Goal: Task Accomplishment & Management: Manage account settings

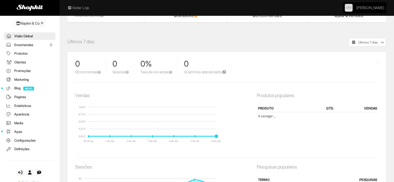
scroll to position [119, 0]
click at [30, 43] on link "Encomendas 0" at bounding box center [30, 45] width 52 height 8
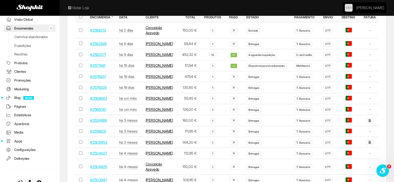
click at [95, 82] on td "#2576937" at bounding box center [100, 76] width 29 height 11
click at [99, 79] on link "#2576937" at bounding box center [98, 76] width 16 height 4
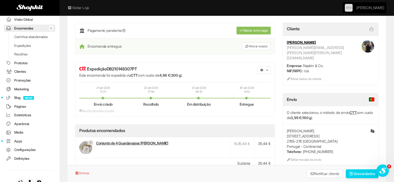
scroll to position [78, 0]
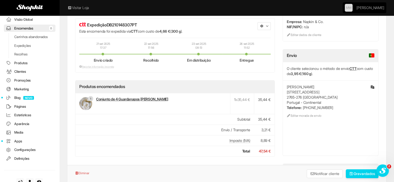
drag, startPoint x: 285, startPoint y: 77, endPoint x: 338, endPoint y: 98, distance: 57.0
click at [338, 98] on div "Isabel Palhinha rua das Rosas 6 2765-276 Estoril Portugal - Continental Telefon…" at bounding box center [330, 101] width 95 height 42
copy div "Isabel Palhinha rua das Rosas 6 2765-276 Estoril Portugal - Continental Telefon…"
click at [33, 25] on link "Encomendas 0" at bounding box center [30, 29] width 52 height 8
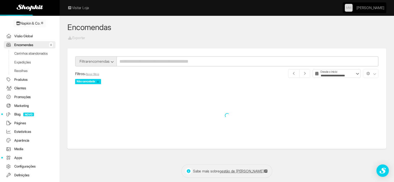
scroll to position [17, 0]
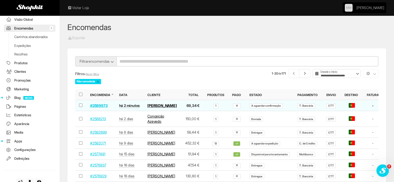
click at [97, 107] on link "#2589973" at bounding box center [98, 105] width 17 height 4
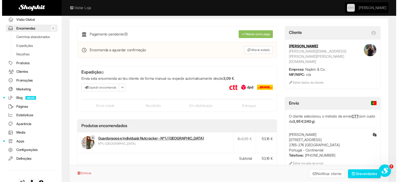
scroll to position [52, 0]
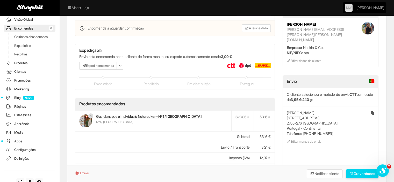
click at [98, 65] on button "Expedir encomenda" at bounding box center [98, 66] width 38 height 8
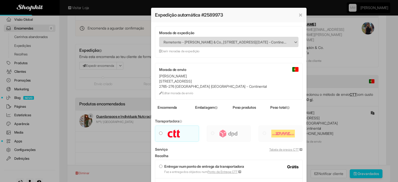
type input "***"
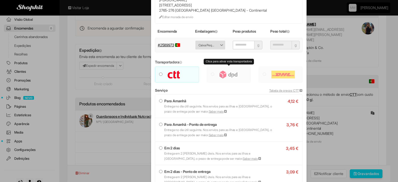
scroll to position [78, 0]
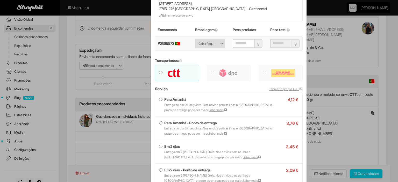
click at [175, 148] on strong "Em 2 dias" at bounding box center [172, 146] width 16 height 4
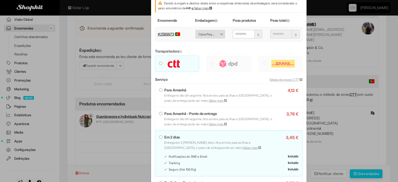
scroll to position [130, 0]
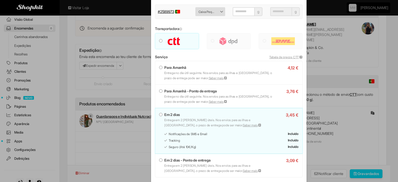
click at [167, 114] on strong "Em 2 dias" at bounding box center [172, 114] width 16 height 4
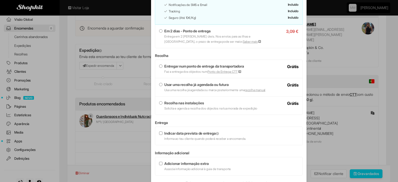
scroll to position [259, 0]
click at [176, 84] on strong "Usar uma recolha já agendada ou futura" at bounding box center [196, 84] width 64 height 4
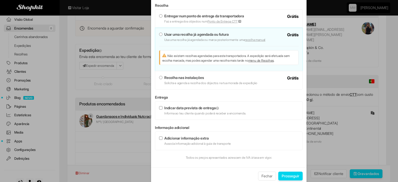
scroll to position [311, 0]
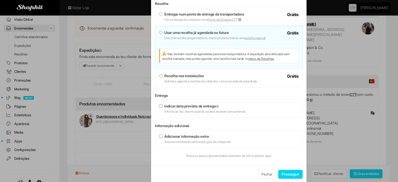
click at [285, 172] on button "Prosseguir" at bounding box center [290, 174] width 24 height 9
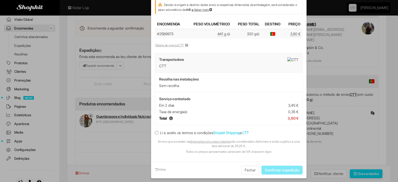
scroll to position [76, 0]
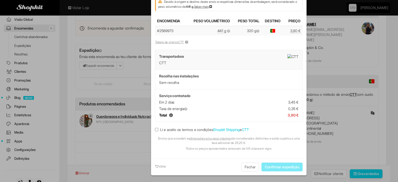
click at [203, 128] on label "Li e aceito os termos e condições Shopkit Shipping e CTT" at bounding box center [202, 129] width 94 height 5
click at [268, 167] on button "Confirmar expedição" at bounding box center [282, 167] width 41 height 9
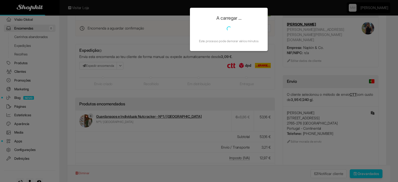
scroll to position [0, 0]
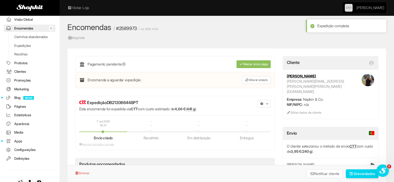
click at [266, 103] on span "button" at bounding box center [267, 104] width 2 height 2
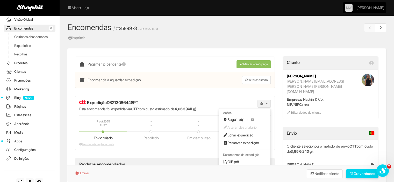
click at [241, 162] on link "OIB.pdf" at bounding box center [244, 162] width 51 height 8
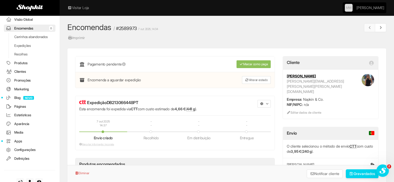
click at [18, 29] on link "Encomendas 0" at bounding box center [30, 29] width 52 height 8
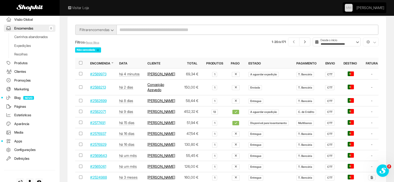
click at [102, 103] on link "#2582699" at bounding box center [98, 101] width 16 height 4
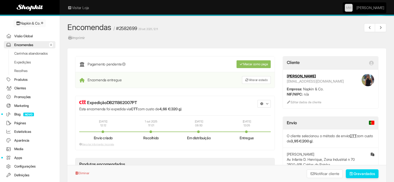
scroll to position [17, 0]
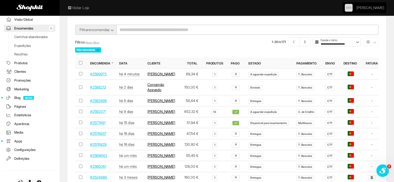
click at [104, 114] on link "#2582071" at bounding box center [98, 111] width 16 height 4
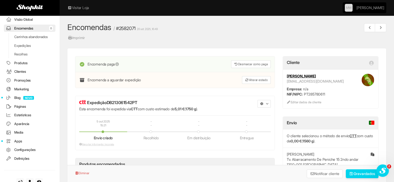
click at [266, 103] on span "button" at bounding box center [267, 104] width 2 height 2
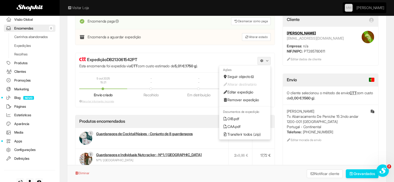
scroll to position [104, 0]
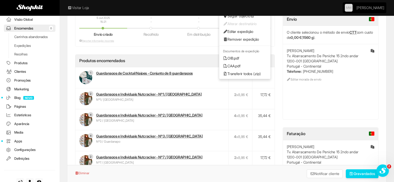
click at [231, 58] on link "OIB.pdf" at bounding box center [244, 58] width 51 height 8
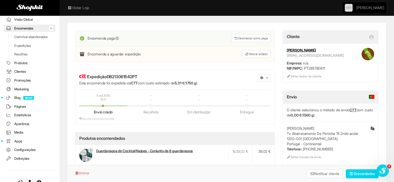
scroll to position [0, 0]
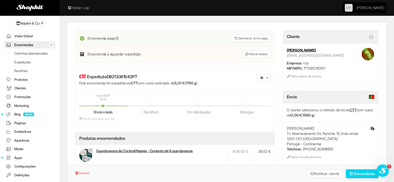
click at [23, 75] on link "Recolhas" at bounding box center [30, 71] width 52 height 8
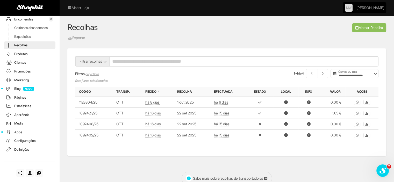
click at [368, 28] on link "Marcar Recolha" at bounding box center [369, 27] width 34 height 9
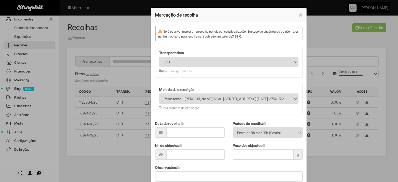
click at [299, 15] on button "×" at bounding box center [301, 15] width 4 height 6
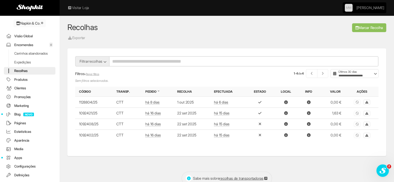
click at [23, 45] on link "Encomendas 0" at bounding box center [30, 45] width 52 height 8
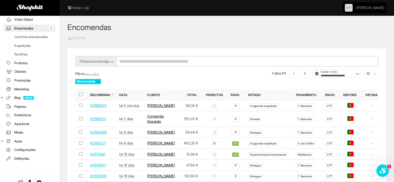
click at [100, 108] on link "#2589973" at bounding box center [98, 105] width 16 height 4
click at [99, 108] on link "#2589973" at bounding box center [98, 105] width 16 height 4
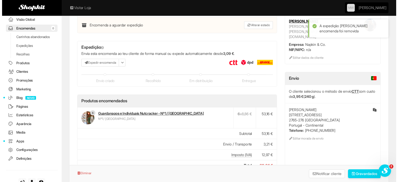
scroll to position [52, 0]
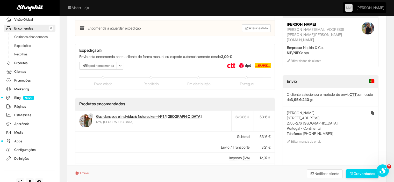
click at [85, 64] on icon "button" at bounding box center [84, 65] width 4 height 3
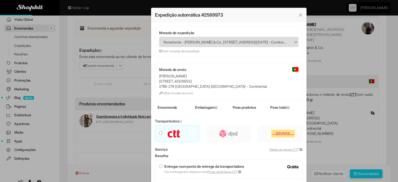
type input "***"
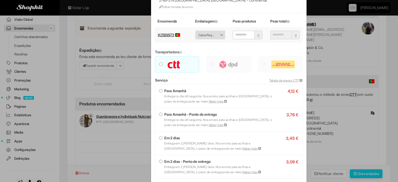
scroll to position [130, 0]
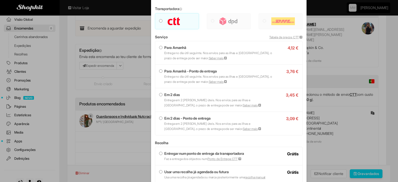
click at [168, 97] on label "Em 2 dias Entrega em 2 dias úteis. Nos envios para as ilhas e Espanha, o prazo …" at bounding box center [228, 100] width 139 height 16
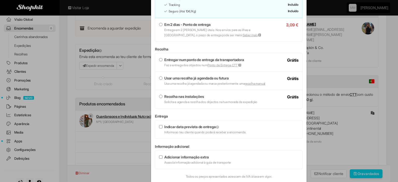
scroll to position [279, 0]
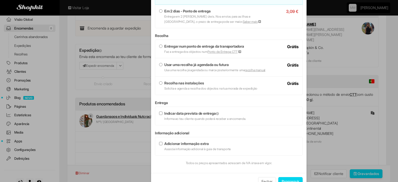
click at [167, 48] on strong "Entregar num ponto de entrega da transportadora" at bounding box center [204, 46] width 80 height 4
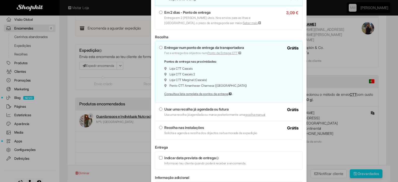
scroll to position [337, 0]
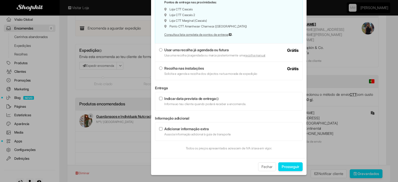
click at [286, 167] on button "Prosseguir" at bounding box center [290, 167] width 24 height 9
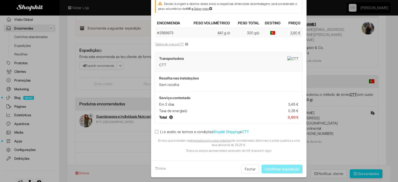
scroll to position [76, 0]
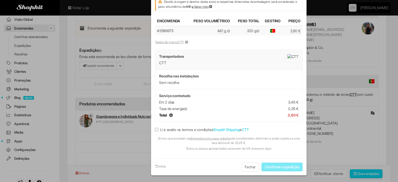
click at [162, 129] on label "Li e aceito os termos e condições Shopkit Shipping e CTT" at bounding box center [202, 129] width 94 height 5
click at [293, 169] on button "Confirmar expedição" at bounding box center [282, 167] width 41 height 9
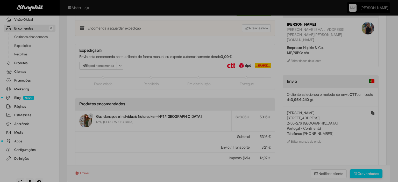
scroll to position [0, 0]
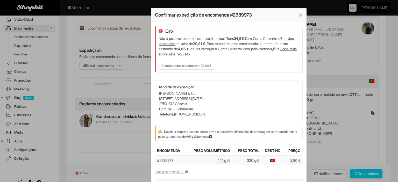
click at [181, 67] on link "Carregar conta corrente com 30,00 €" at bounding box center [187, 66] width 56 height 8
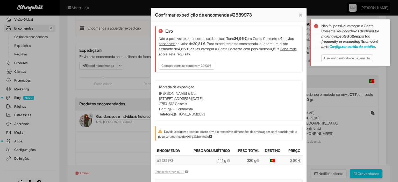
click at [360, 59] on link "Usar outro método de pagamento" at bounding box center [347, 58] width 52 height 8
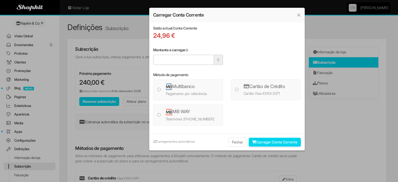
scroll to position [55, 0]
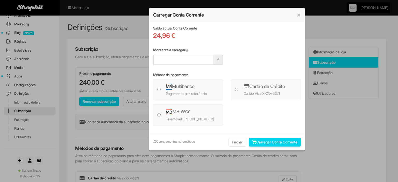
click at [180, 117] on div "Telemóvel: [PHONE_NUMBER]" at bounding box center [190, 119] width 48 height 5
click at [271, 139] on button "Carregar Conta Corrente" at bounding box center [275, 142] width 52 height 9
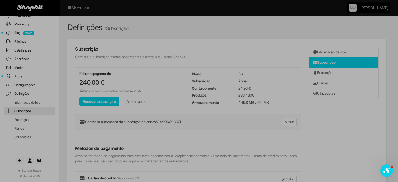
scroll to position [0, 0]
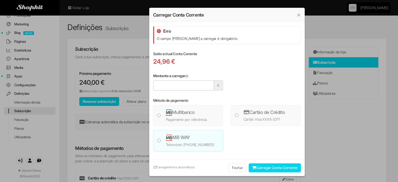
click at [254, 167] on button "Carregar Conta Corrente" at bounding box center [275, 168] width 52 height 9
click at [191, 38] on p "O campo Montante a carregar é obrigatório." at bounding box center [227, 38] width 141 height 5
click at [165, 84] on input "Montante a carregar" at bounding box center [183, 85] width 61 height 10
type input "**"
click at [249, 165] on button "Carregar Conta Corrente" at bounding box center [275, 168] width 52 height 9
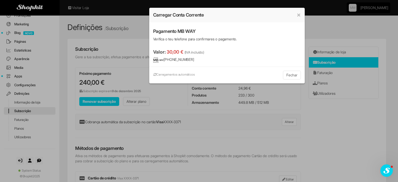
click at [285, 76] on button "Fechar" at bounding box center [292, 75] width 18 height 9
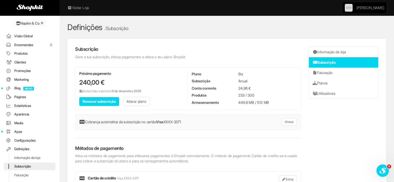
click at [25, 44] on link "Encomendas 0" at bounding box center [30, 45] width 52 height 8
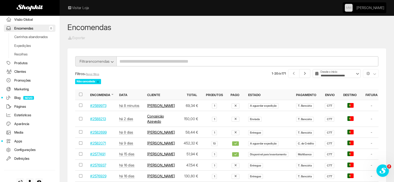
click at [95, 106] on link "#2589973" at bounding box center [98, 105] width 16 height 4
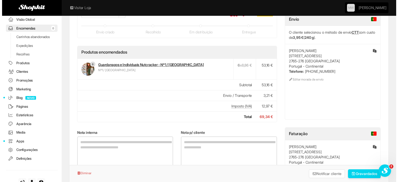
scroll to position [26, 0]
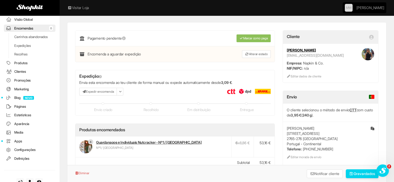
click at [93, 91] on button "Expedir encomenda" at bounding box center [98, 92] width 38 height 8
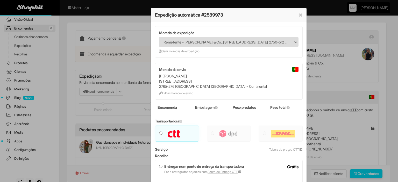
type input "***"
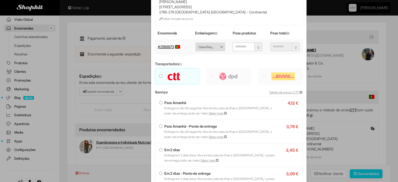
scroll to position [78, 0]
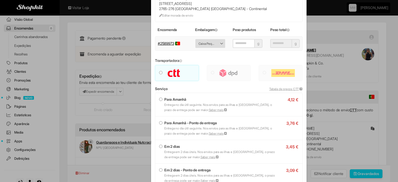
click at [169, 149] on label "Em 2 dias Entrega em 2 dias úteis. Nos envios para as ilhas e Espanha, o prazo …" at bounding box center [228, 152] width 139 height 16
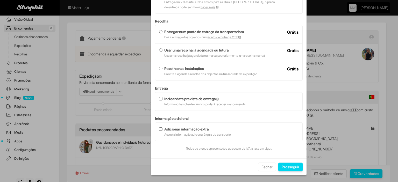
scroll to position [293, 0]
click at [178, 31] on strong "Entregar num ponto de entrega da transportadora" at bounding box center [204, 32] width 80 height 4
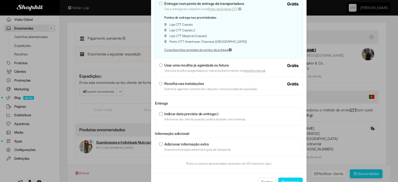
scroll to position [337, 0]
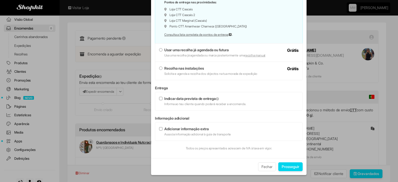
click at [287, 168] on button "Prosseguir" at bounding box center [290, 167] width 24 height 9
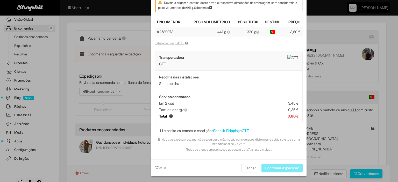
scroll to position [76, 0]
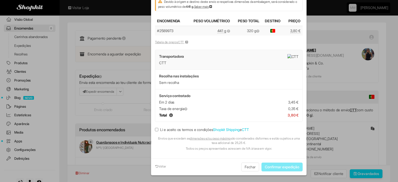
click at [185, 127] on label "Li e aceito os termos e condições Shopkit Shipping e CTT" at bounding box center [202, 129] width 94 height 5
click at [281, 167] on button "Confirmar expedição" at bounding box center [282, 167] width 41 height 9
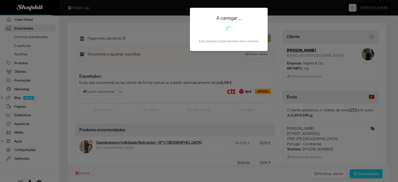
scroll to position [0, 0]
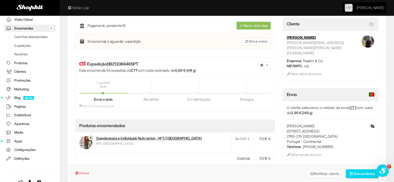
scroll to position [26, 0]
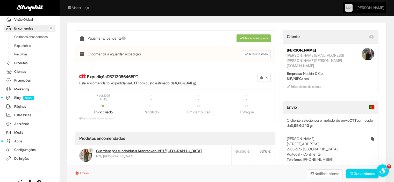
click at [264, 79] on button "button" at bounding box center [264, 78] width 13 height 8
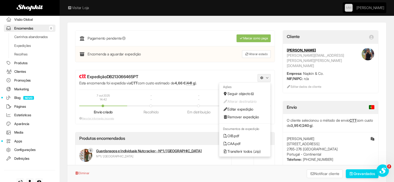
click at [238, 137] on link "OIB.pdf" at bounding box center [244, 136] width 51 height 8
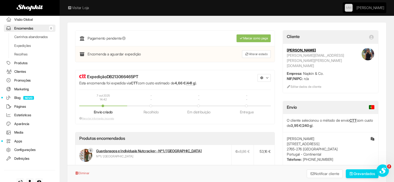
click at [19, 30] on link "Encomendas 0" at bounding box center [30, 29] width 52 height 8
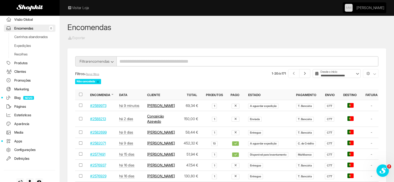
click at [94, 145] on link "#2582071" at bounding box center [98, 143] width 16 height 4
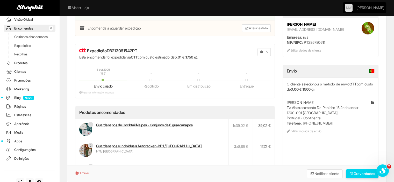
click at [264, 51] on button "button" at bounding box center [264, 52] width 13 height 8
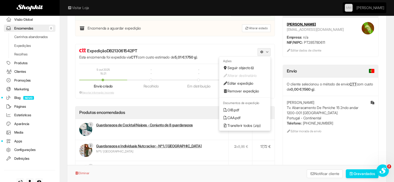
click at [244, 90] on link "Remover expedição" at bounding box center [244, 91] width 51 height 8
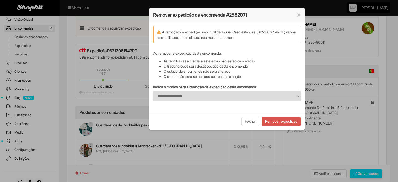
click at [274, 120] on button "Remover expedição" at bounding box center [281, 121] width 39 height 9
click at [197, 94] on div "**********" at bounding box center [227, 93] width 148 height 17
click at [197, 94] on select "**********" at bounding box center [227, 96] width 148 height 10
select select "**********"
click at [153, 91] on select "**********" at bounding box center [227, 96] width 148 height 10
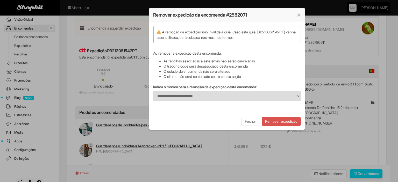
click at [281, 121] on button "Remover expedição" at bounding box center [281, 121] width 39 height 9
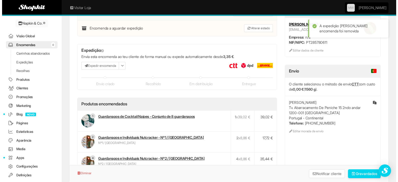
scroll to position [17, 0]
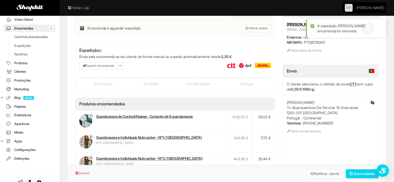
click at [97, 65] on button "Expedir encomenda" at bounding box center [98, 66] width 38 height 8
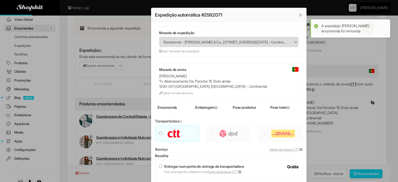
type input "****"
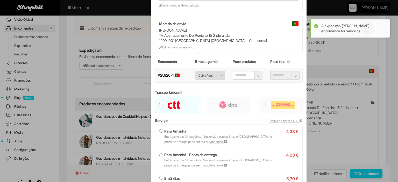
scroll to position [52, 0]
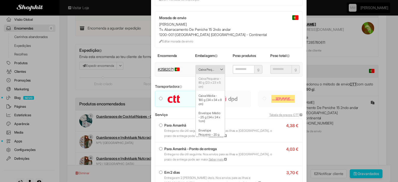
click at [205, 66] on span "Caixa Pequena - 80 g (23 x 23 x 5 cm)" at bounding box center [207, 70] width 17 height 8
click at [212, 104] on li "Caixa Média - 190 g (34 x 34 x 8 cm)" at bounding box center [210, 99] width 29 height 17
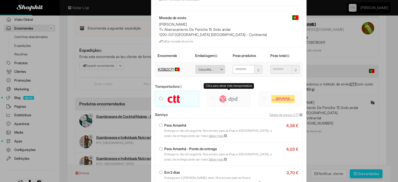
type input "****"
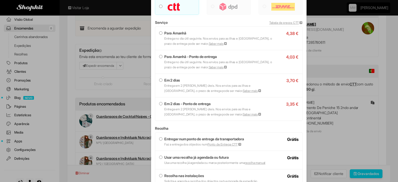
scroll to position [156, 0]
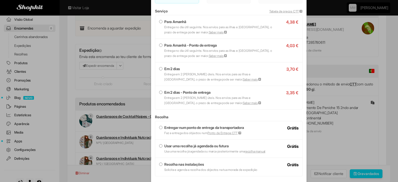
click at [168, 69] on strong "Em 2 dias" at bounding box center [172, 69] width 16 height 4
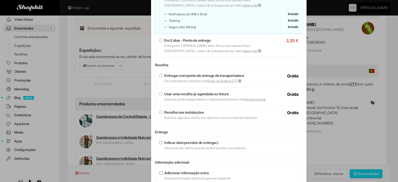
scroll to position [233, 0]
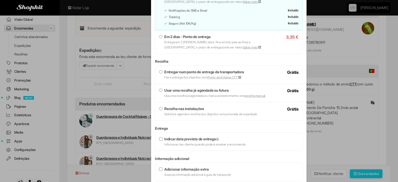
click at [180, 74] on label "Entregar num ponto de entrega da transportadora Faz a entrega dos objectos num …" at bounding box center [228, 74] width 139 height 10
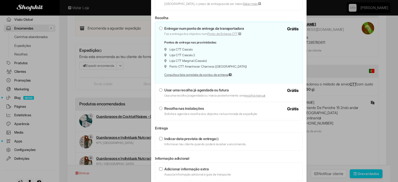
scroll to position [317, 0]
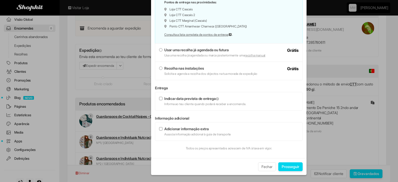
click at [281, 166] on button "Prosseguir" at bounding box center [290, 167] width 24 height 9
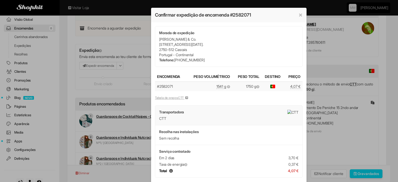
scroll to position [56, 0]
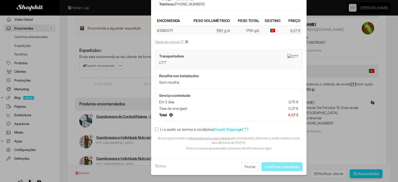
click at [180, 127] on label "Li e aceito os termos e condições Shopkit Shipping e CTT" at bounding box center [202, 129] width 94 height 5
click at [276, 168] on button "Confirmar expedição" at bounding box center [282, 167] width 41 height 9
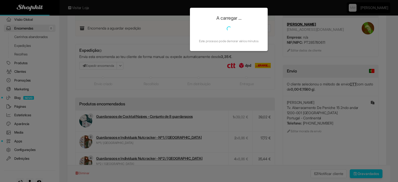
scroll to position [0, 0]
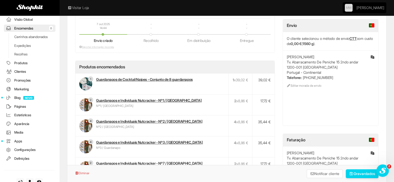
scroll to position [52, 0]
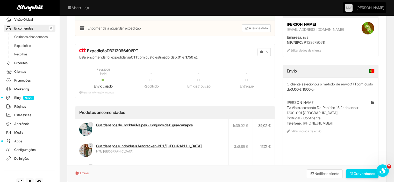
click at [267, 51] on span "button" at bounding box center [267, 52] width 2 height 2
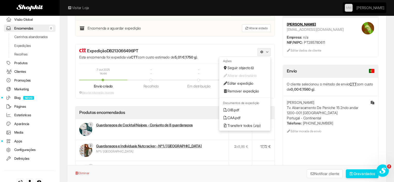
click at [240, 111] on link "OIB.pdf" at bounding box center [244, 110] width 51 height 8
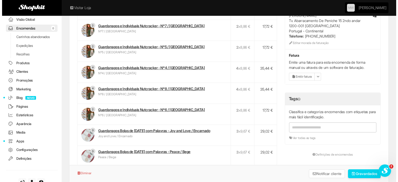
scroll to position [207, 0]
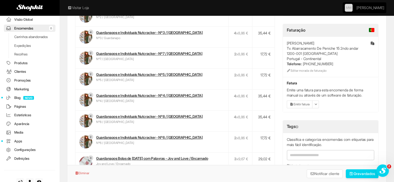
click at [295, 104] on link "Emitir fatura" at bounding box center [300, 105] width 26 height 8
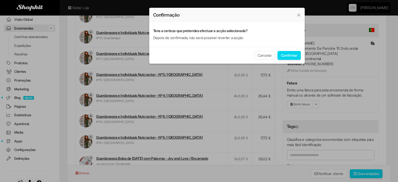
click at [294, 57] on button "Confirmar" at bounding box center [289, 55] width 23 height 9
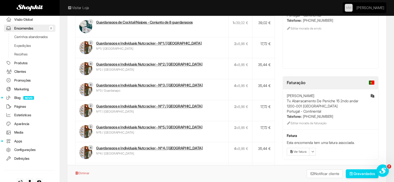
scroll to position [156, 0]
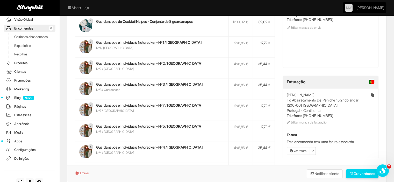
click at [298, 150] on link "Ver fatura" at bounding box center [298, 151] width 23 height 8
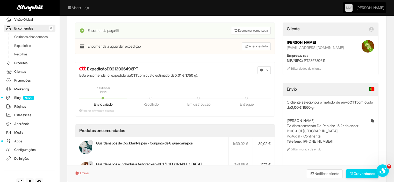
scroll to position [0, 0]
